Goal: Check status: Check status

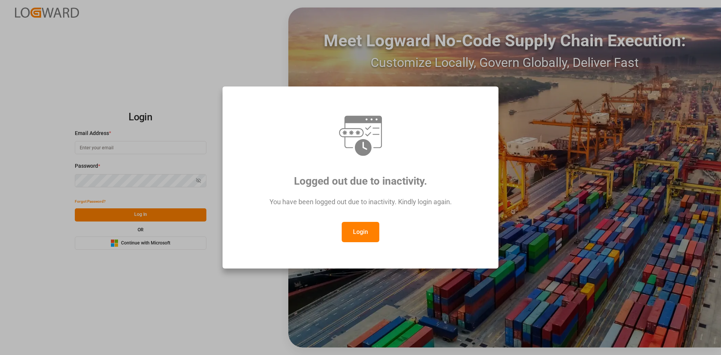
click at [369, 228] on button "Login" at bounding box center [361, 232] width 38 height 20
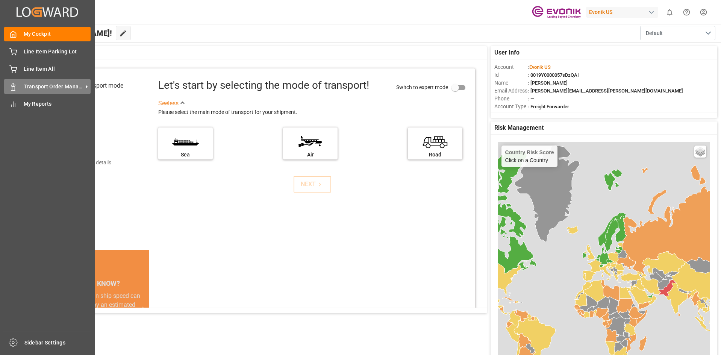
click at [33, 84] on span "Transport Order Management" at bounding box center [53, 87] width 59 height 8
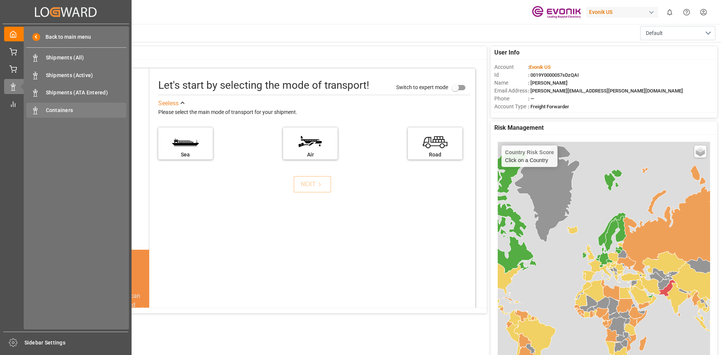
click at [65, 112] on span "Containers" at bounding box center [86, 110] width 81 height 8
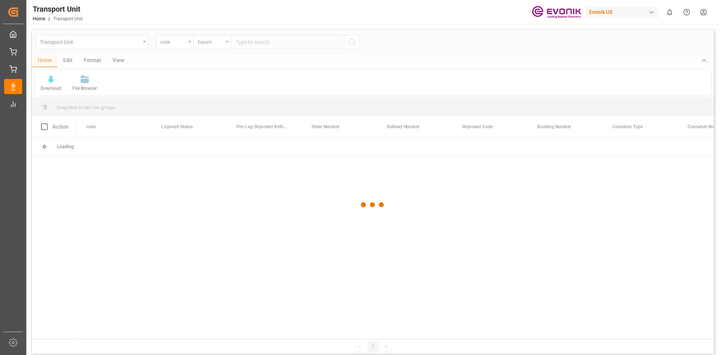
click at [189, 45] on div at bounding box center [373, 205] width 682 height 350
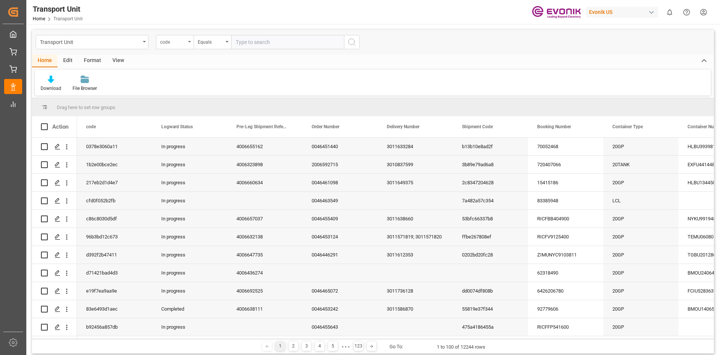
click at [188, 41] on div "code" at bounding box center [175, 42] width 38 height 14
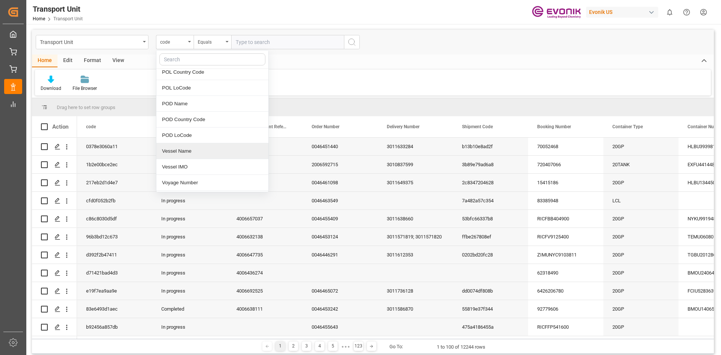
scroll to position [75, 0]
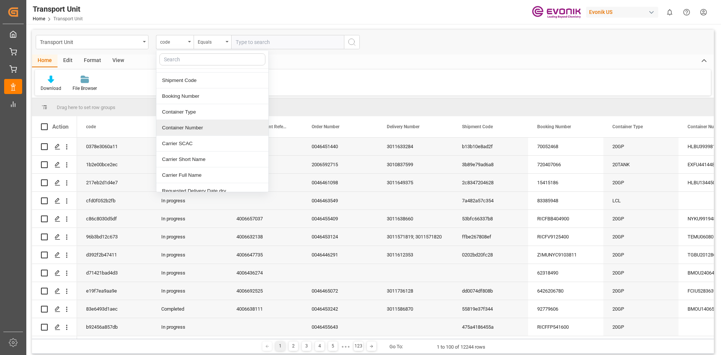
click at [186, 130] on div "Container Number" at bounding box center [212, 128] width 112 height 16
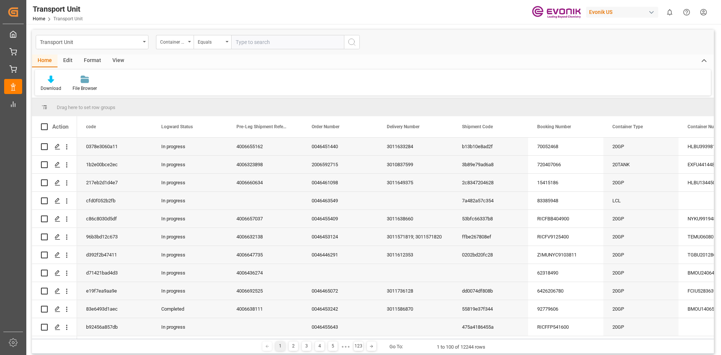
click at [278, 41] on input "text" at bounding box center [287, 42] width 113 height 14
paste input "UACU"
paste input "8439384"
type input "UACU8439384"
